Goal: Manage account settings

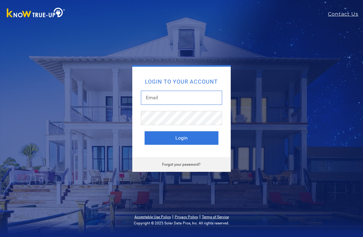
click at [213, 95] on input "text" at bounding box center [181, 98] width 81 height 14
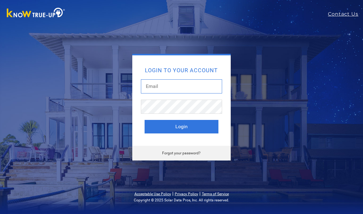
type input "reagan.chris@gmail.com"
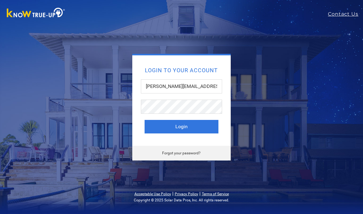
click at [208, 127] on button "Login" at bounding box center [182, 127] width 74 height 14
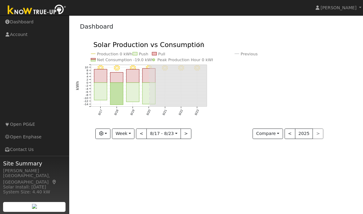
click at [189, 134] on button ">" at bounding box center [186, 134] width 11 height 10
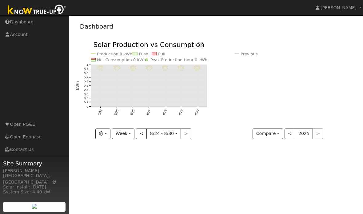
click at [144, 138] on button "<" at bounding box center [141, 134] width 11 height 10
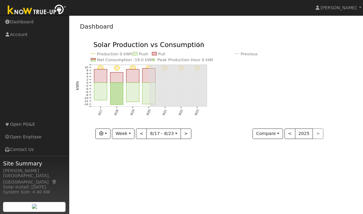
click at [145, 138] on button "<" at bounding box center [141, 134] width 11 height 10
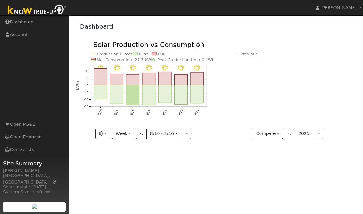
click at [185, 135] on button ">" at bounding box center [186, 134] width 11 height 10
type input "[DATE]"
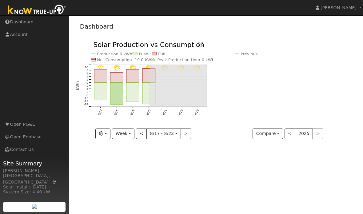
click at [20, 37] on link "Account" at bounding box center [34, 34] width 69 height 13
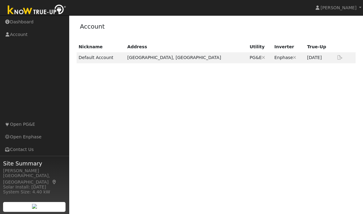
click at [361, 50] on div "User Profile First name Last name Email Email Notifications No Emails No Emails…" at bounding box center [216, 114] width 294 height 199
click at [342, 56] on icon at bounding box center [340, 57] width 6 height 4
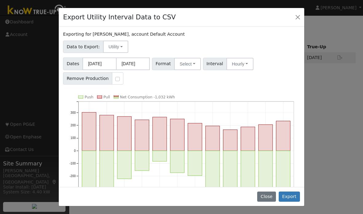
click at [345, 53] on div "Export Utility Interval Data to CSV Exporting for [PERSON_NAME], account Defaul…" at bounding box center [181, 107] width 363 height 214
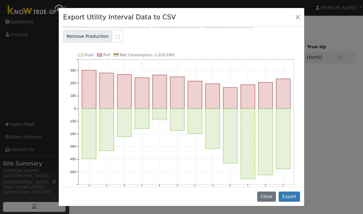
scroll to position [41, 0]
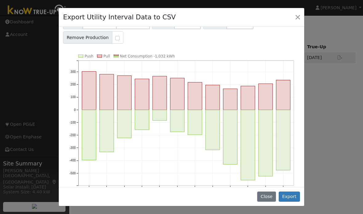
click at [117, 37] on input "checkbox" at bounding box center [117, 38] width 4 height 4
checkbox input "false"
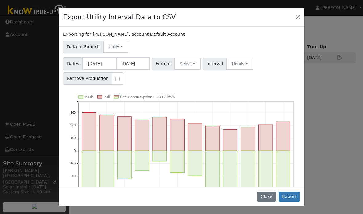
scroll to position [0, 0]
click at [121, 49] on button "Utility" at bounding box center [115, 47] width 25 height 12
click at [136, 69] on link "Solar" at bounding box center [121, 69] width 43 height 9
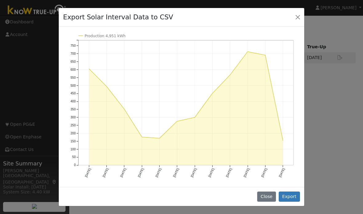
scroll to position [67, 0]
click at [301, 18] on button "Close" at bounding box center [298, 17] width 9 height 9
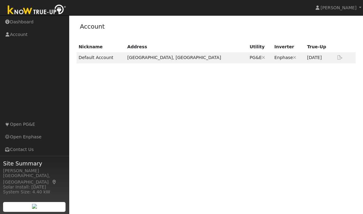
click at [359, 7] on link "[PERSON_NAME]" at bounding box center [338, 7] width 49 height 15
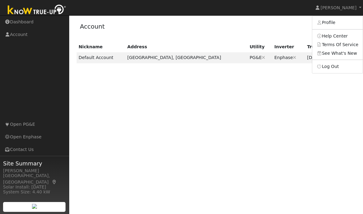
click at [338, 62] on link "Log Out" at bounding box center [337, 66] width 50 height 9
